Goal: Information Seeking & Learning: Learn about a topic

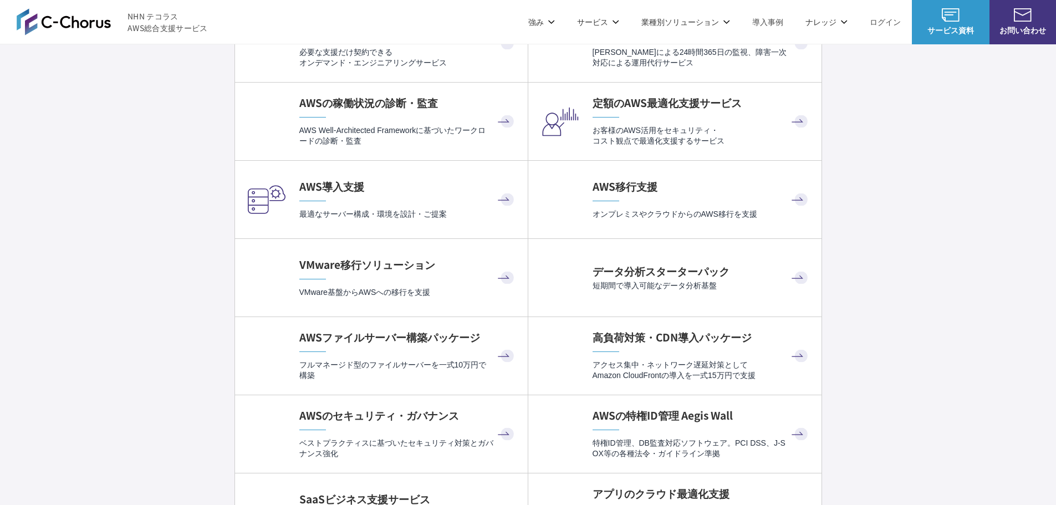
scroll to position [2218, 0]
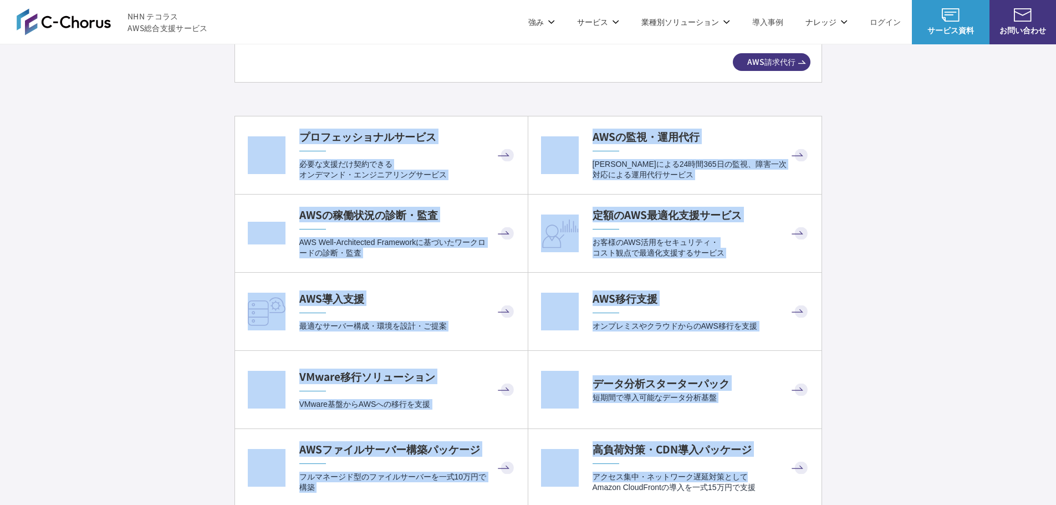
drag, startPoint x: 215, startPoint y: 111, endPoint x: 922, endPoint y: 480, distance: 797.9
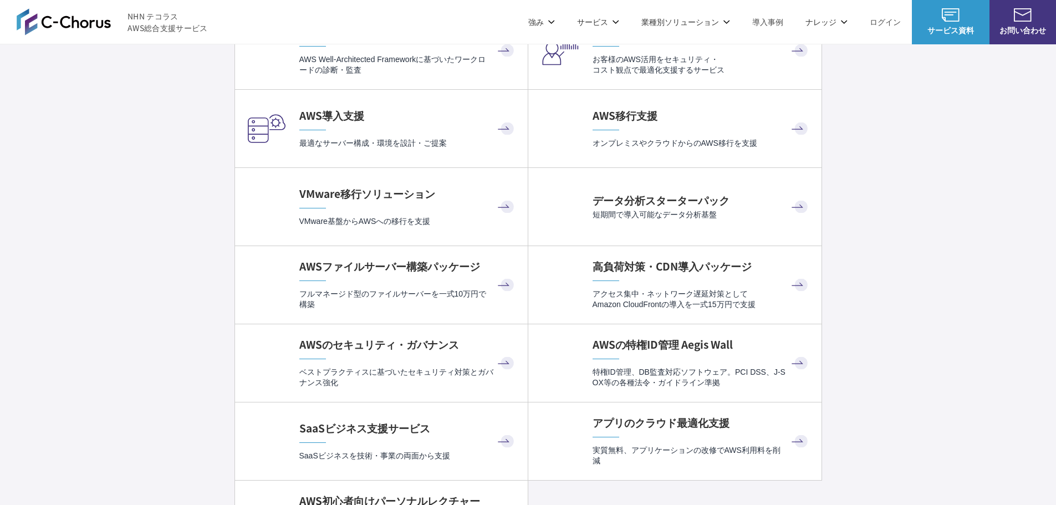
scroll to position [2495, 0]
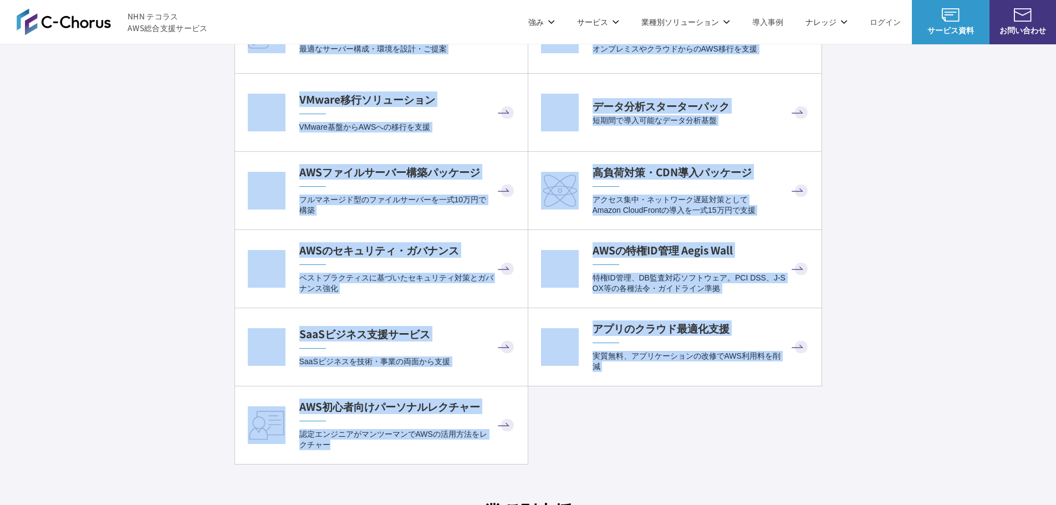
drag, startPoint x: 552, startPoint y: 449, endPoint x: 202, endPoint y: 46, distance: 534.2
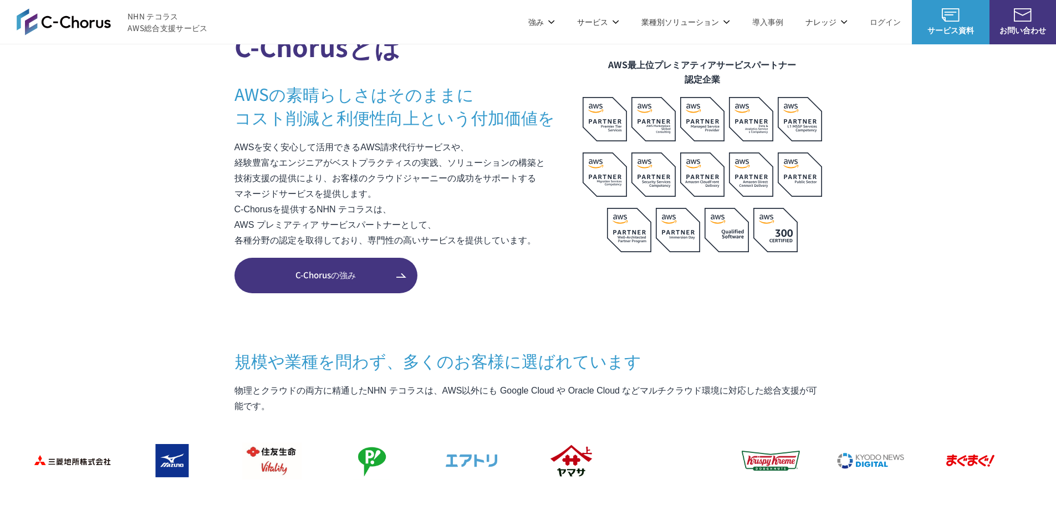
scroll to position [665, 0]
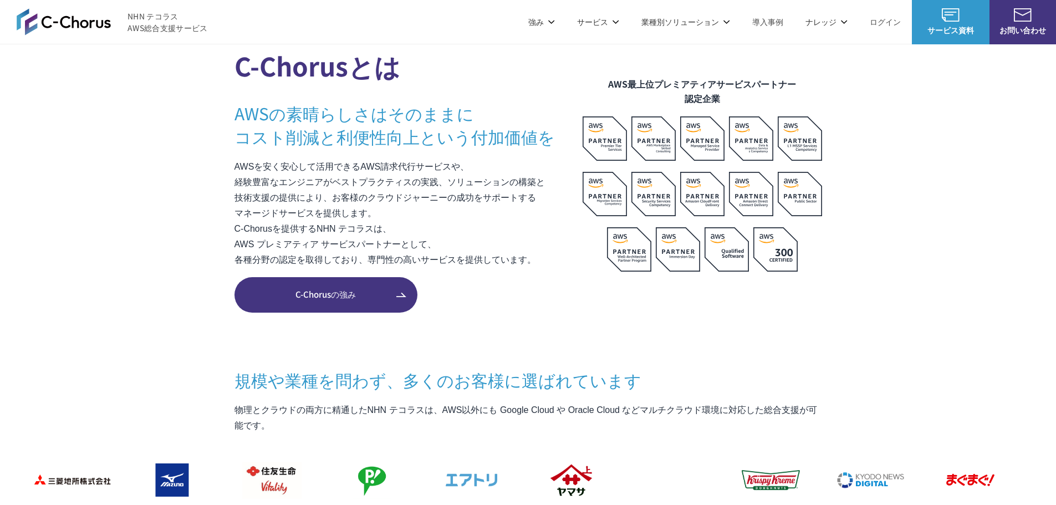
click at [604, 18] on p "サービス" at bounding box center [598, 22] width 42 height 12
click at [686, 71] on span "Google Cloud（GCP）" at bounding box center [732, 69] width 94 height 13
click at [685, 70] on span "Google Cloud（GCP）" at bounding box center [732, 69] width 94 height 13
click at [685, 94] on link "Google Cloud 請求代行サービス" at bounding box center [741, 94] width 113 height 11
